Goal: Transaction & Acquisition: Purchase product/service

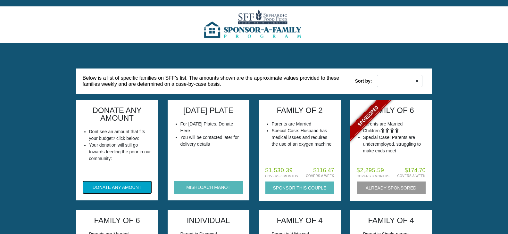
click at [111, 184] on button "DONATE ANY AMOUNT" at bounding box center [117, 187] width 69 height 13
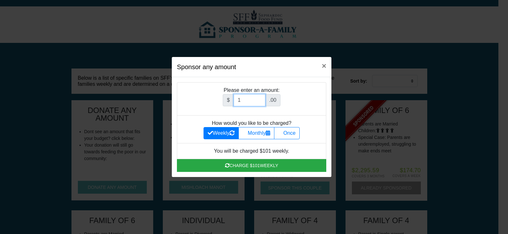
click at [261, 100] on input "1" at bounding box center [250, 100] width 32 height 12
click at [262, 100] on input "27" at bounding box center [250, 100] width 32 height 12
type input "26"
click at [260, 103] on input "26" at bounding box center [250, 100] width 32 height 12
click at [293, 134] on label "Once" at bounding box center [287, 133] width 26 height 12
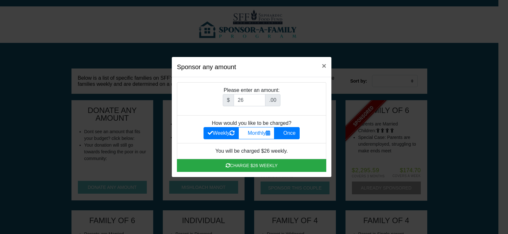
click at [283, 134] on input "Once" at bounding box center [280, 132] width 4 height 4
radio input "true"
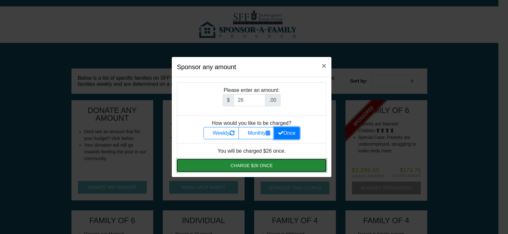
click at [261, 166] on button "Charge $26 once" at bounding box center [251, 165] width 149 height 13
